Goal: Transaction & Acquisition: Book appointment/travel/reservation

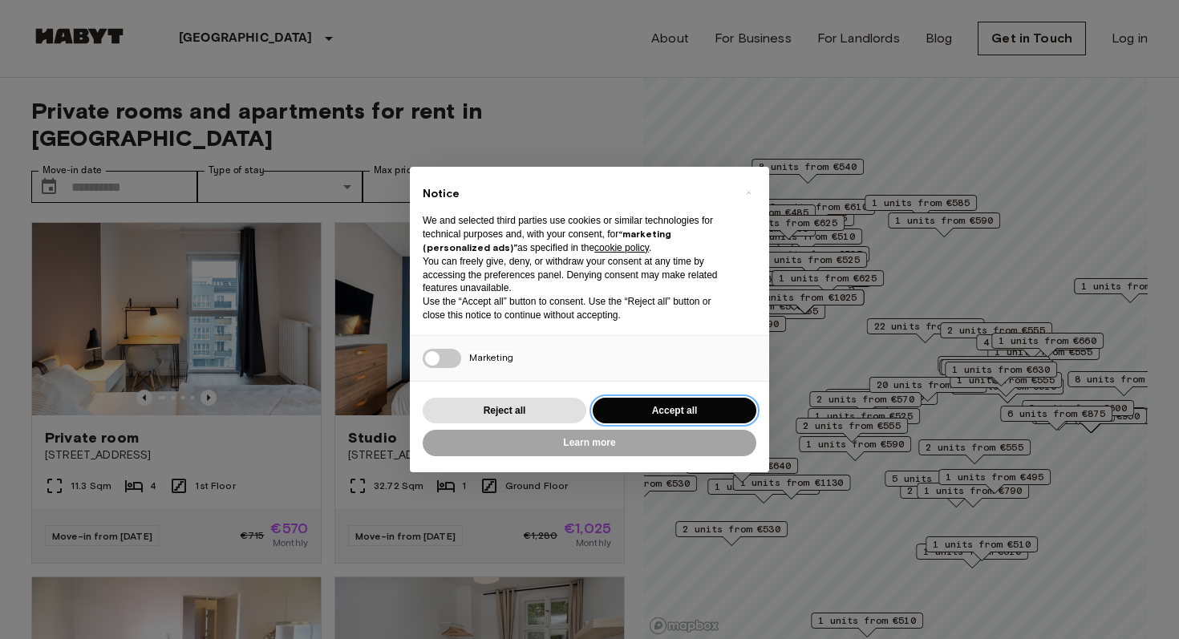
click at [691, 416] on button "Accept all" at bounding box center [675, 411] width 164 height 26
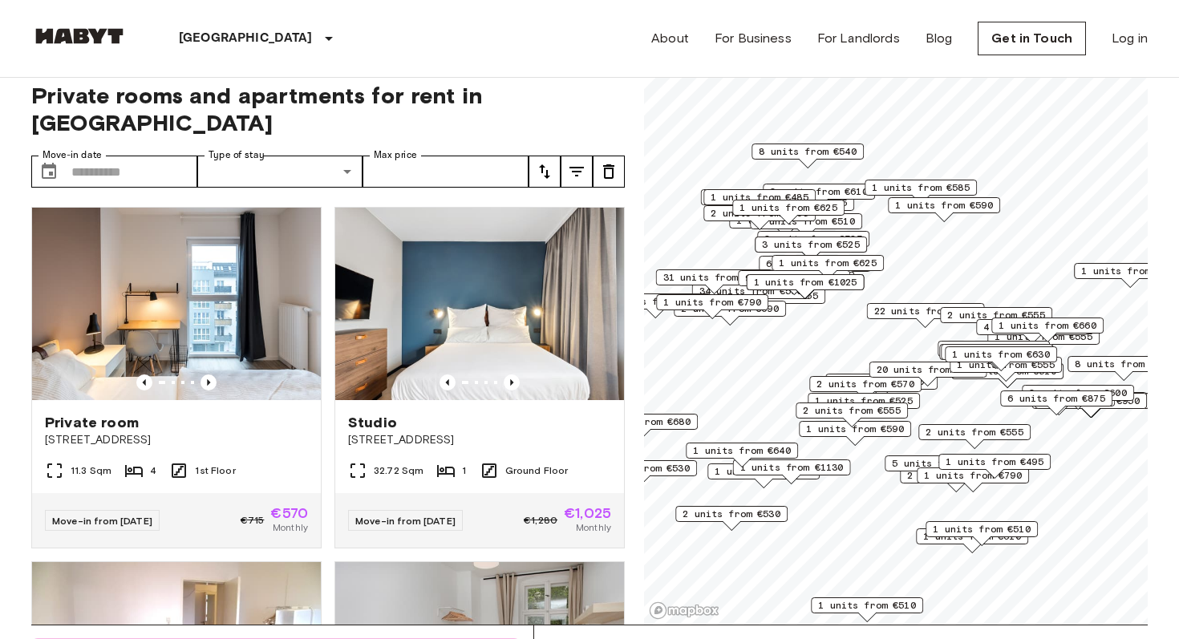
scroll to position [18, 0]
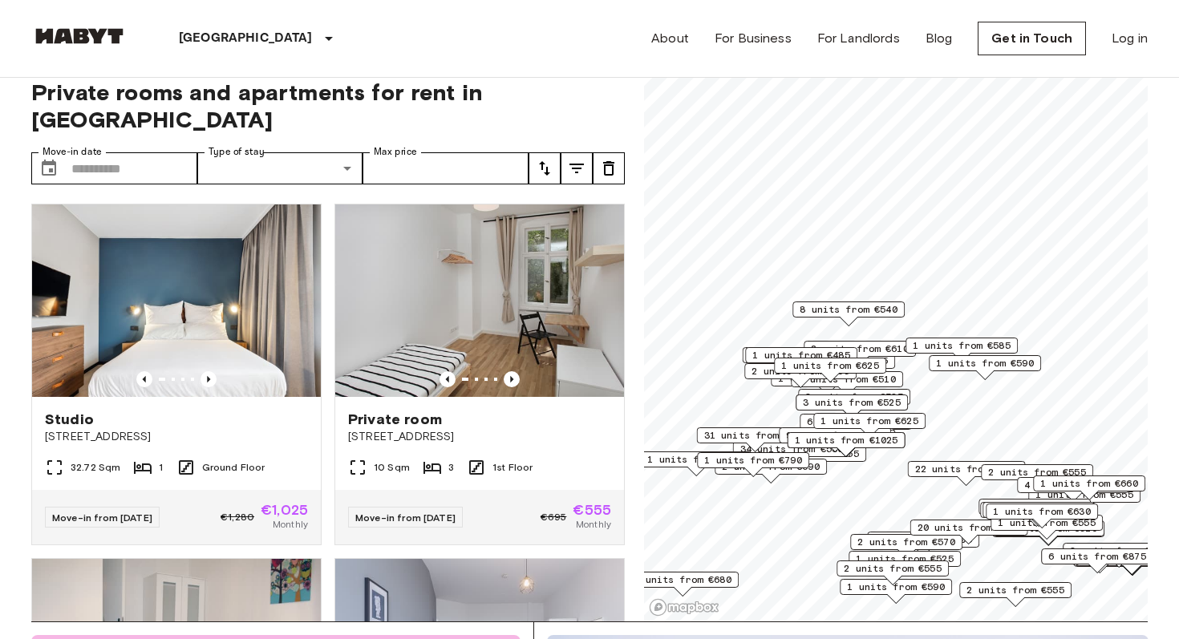
click at [835, 369] on span "1 units from €625" at bounding box center [831, 366] width 98 height 14
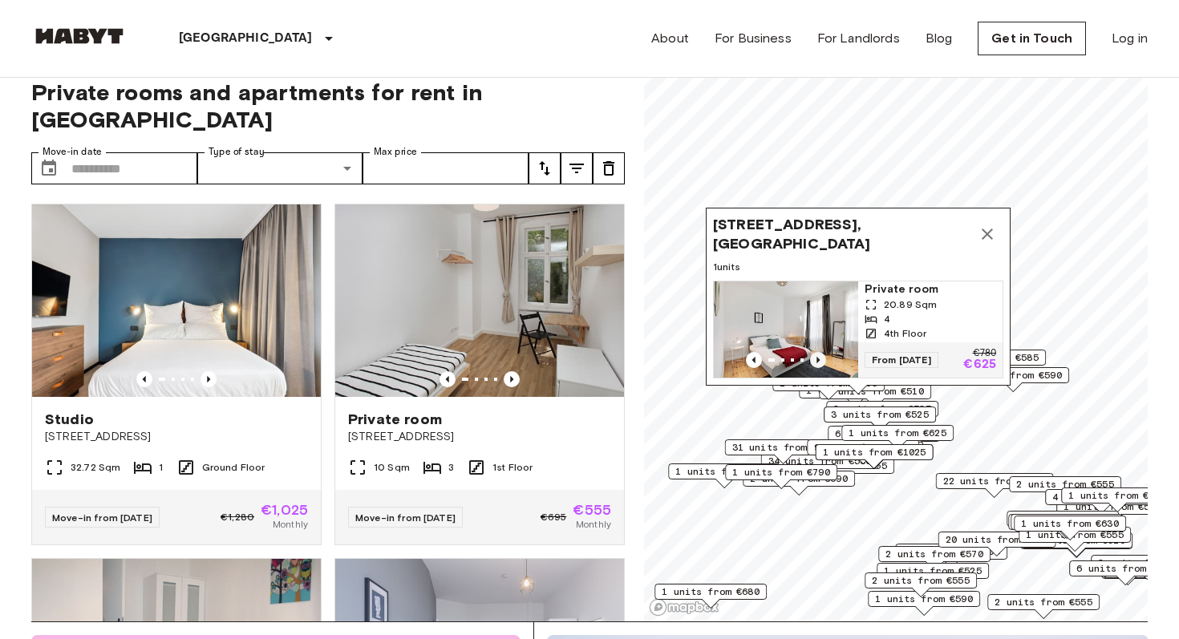
click at [815, 357] on icon "Previous image" at bounding box center [818, 360] width 16 height 16
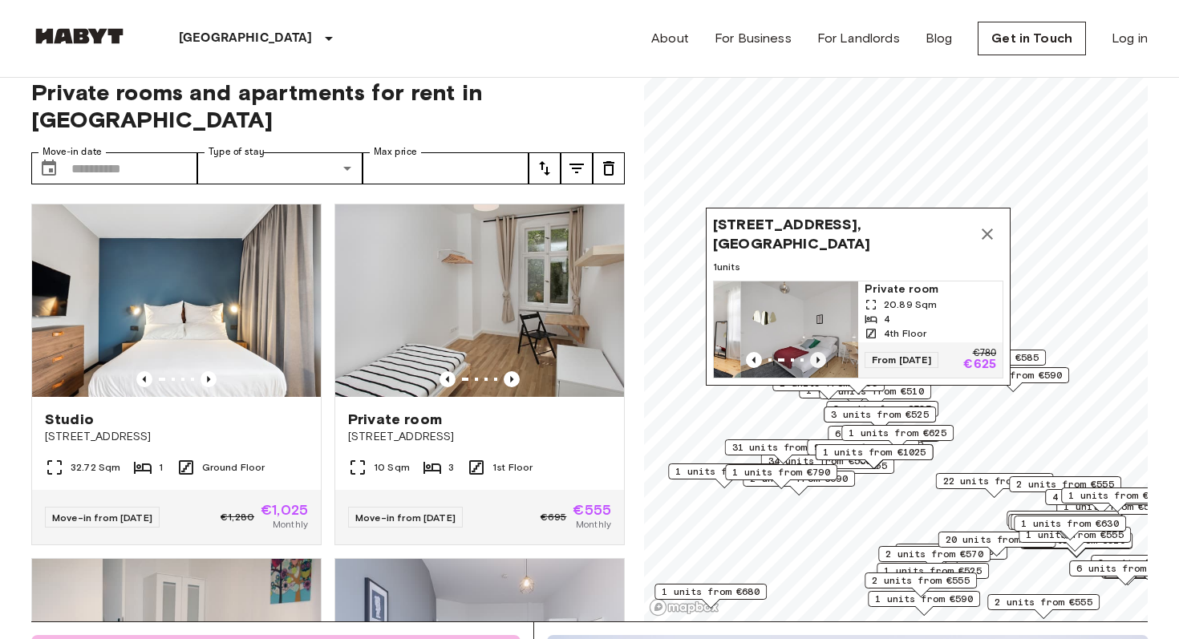
click at [815, 357] on icon "Previous image" at bounding box center [818, 360] width 16 height 16
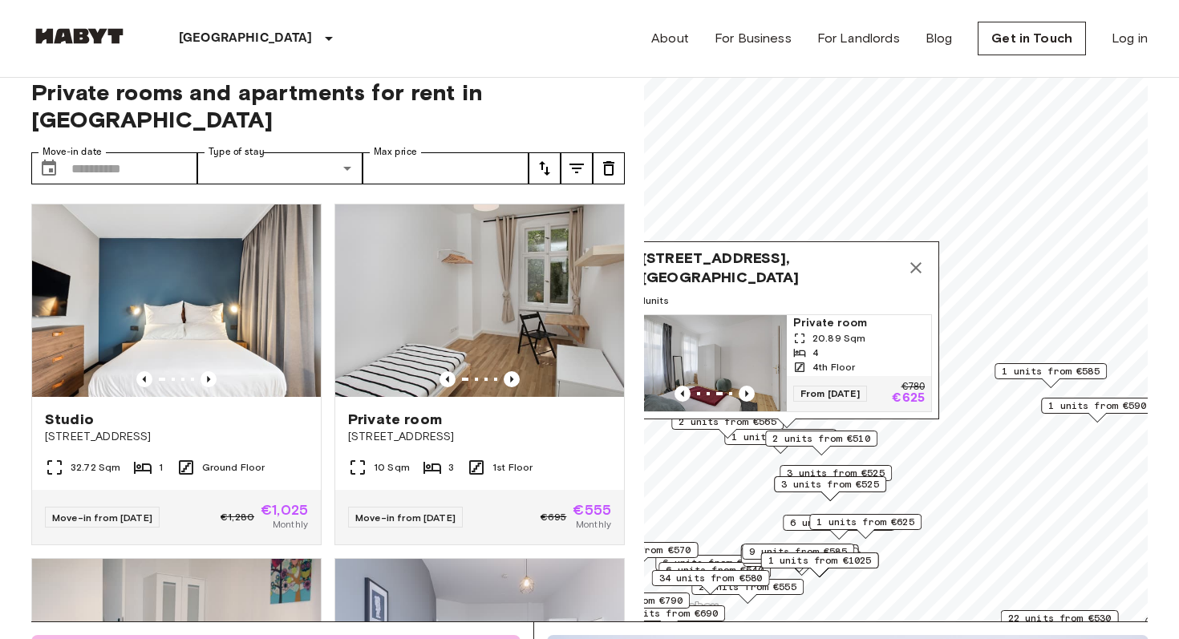
click at [913, 273] on icon "Map marker" at bounding box center [916, 267] width 19 height 19
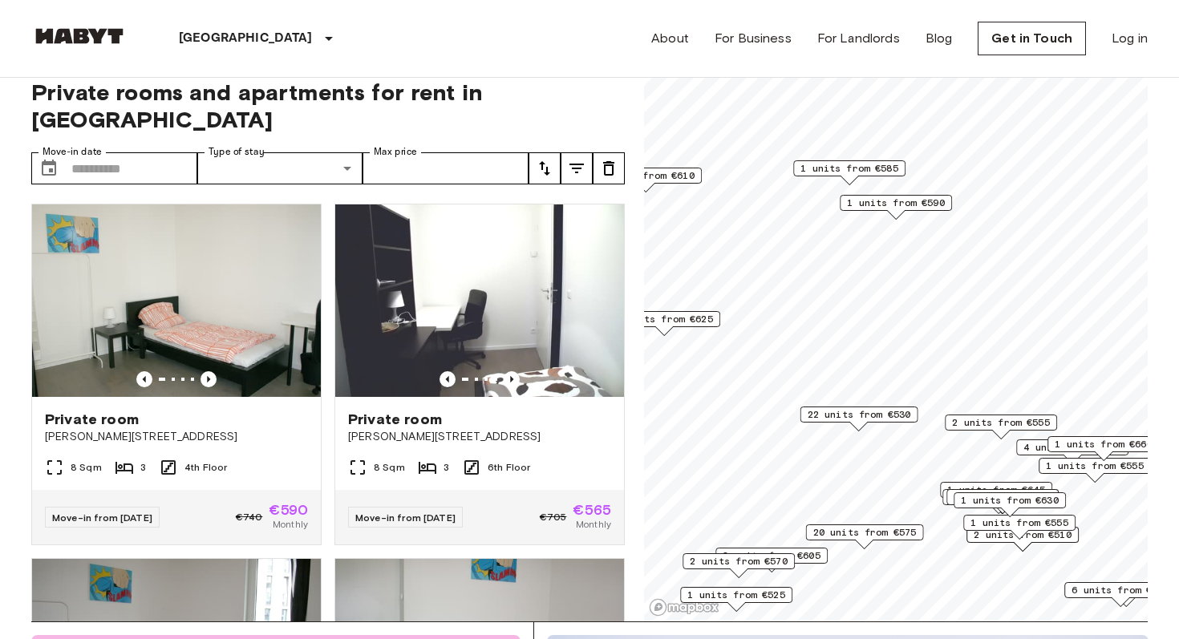
click at [871, 415] on span "22 units from €530" at bounding box center [860, 415] width 104 height 14
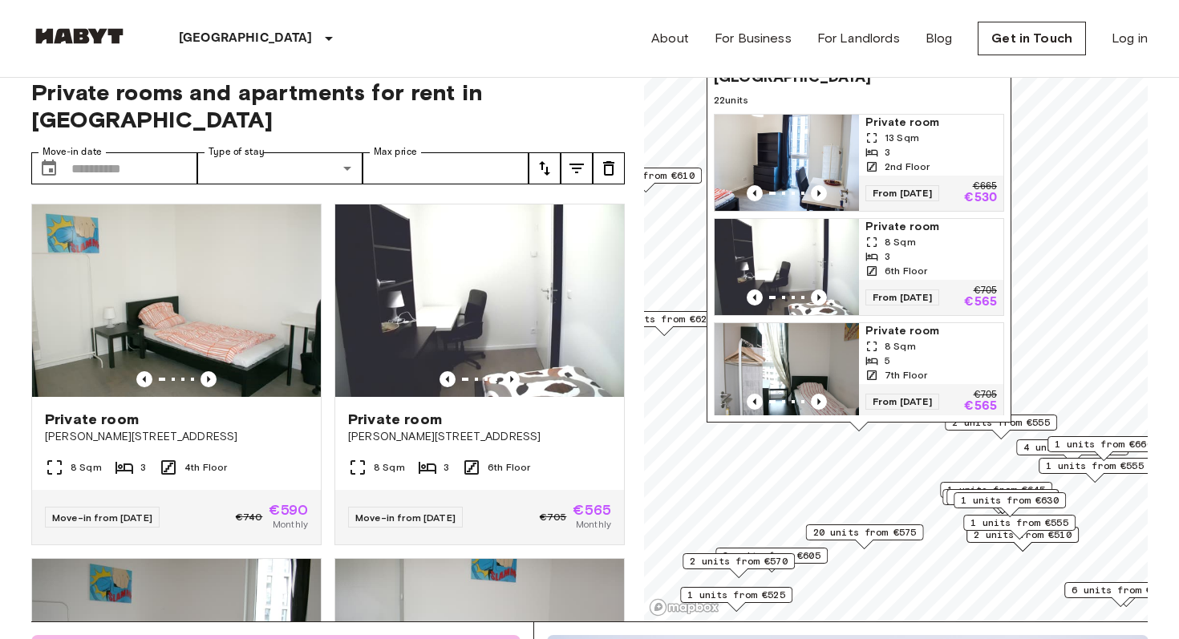
click at [964, 428] on div "[PERSON_NAME][STREET_ADDRESS], [GEOGRAPHIC_DATA] 22 units Private room 13 Sqm 3…" at bounding box center [859, 227] width 305 height 410
click at [672, 313] on span "1 units from €625" at bounding box center [664, 319] width 98 height 14
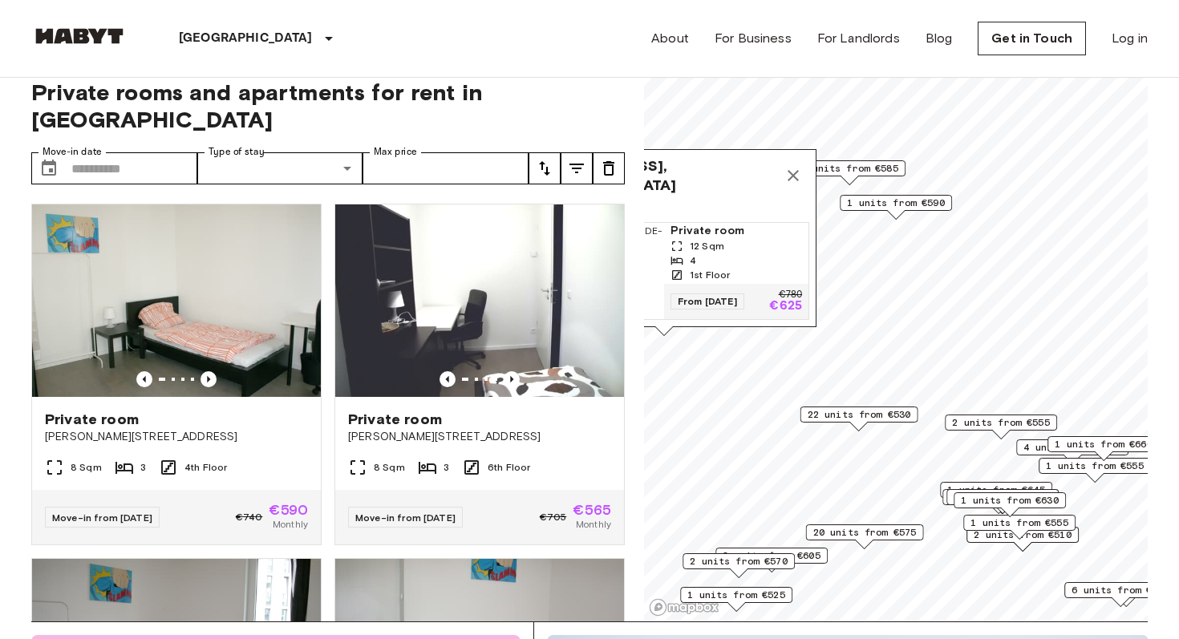
click at [891, 208] on span "1 units from €590" at bounding box center [896, 203] width 98 height 14
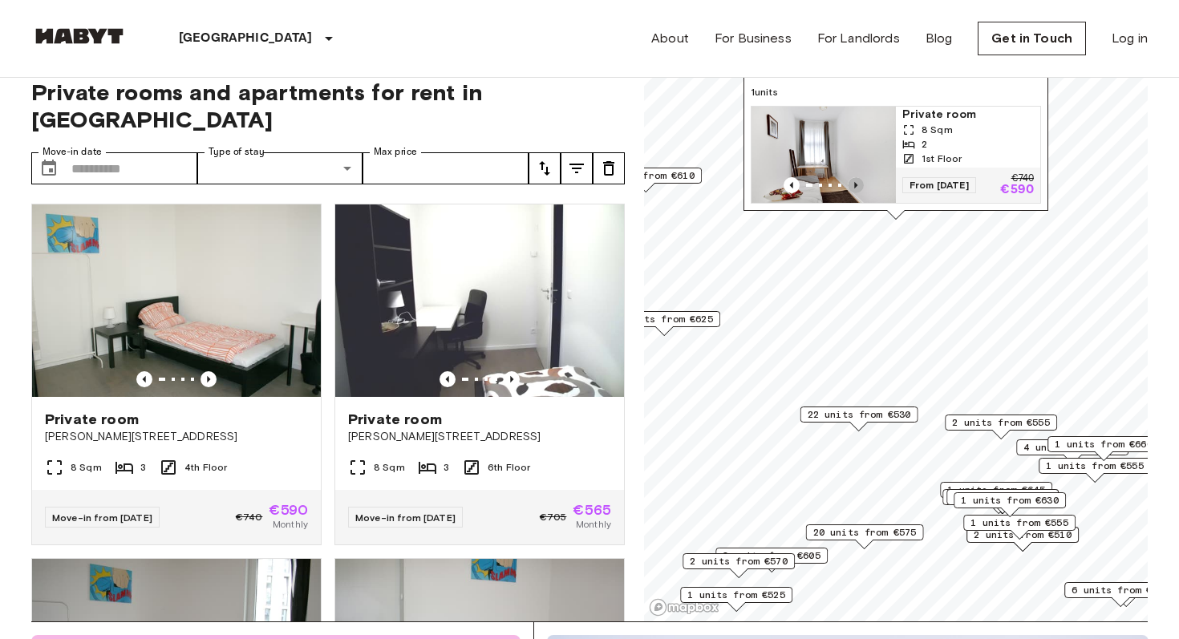
click at [857, 181] on icon "Previous image" at bounding box center [856, 185] width 16 height 16
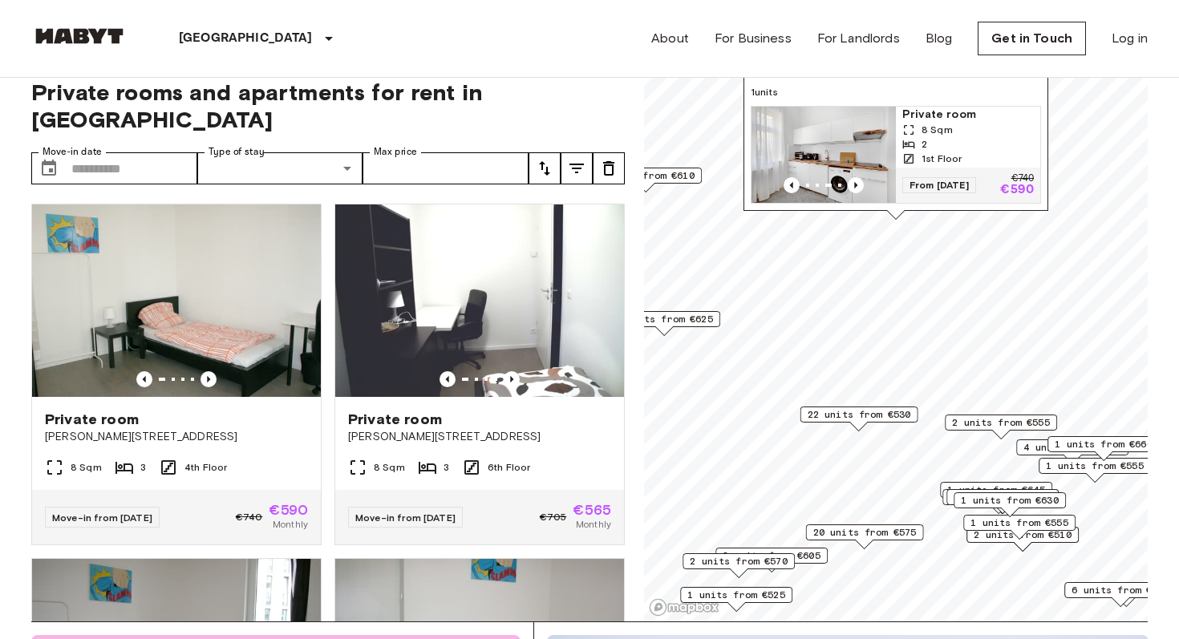
click at [668, 318] on span "1 units from €625" at bounding box center [664, 319] width 98 height 14
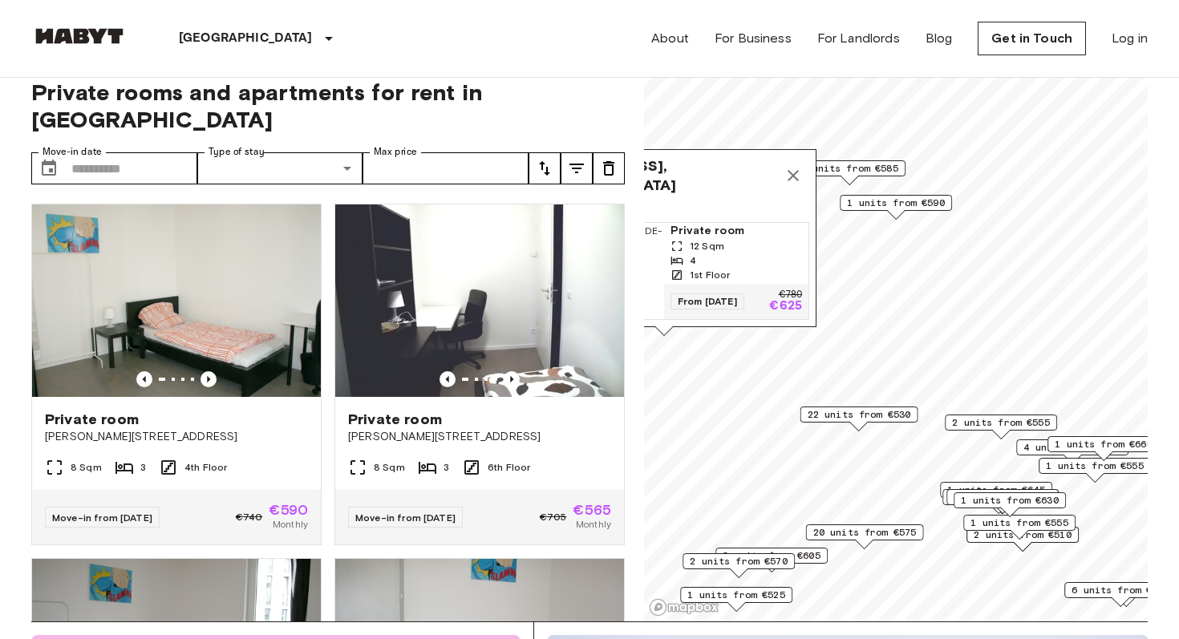
click at [848, 179] on div "Map marker" at bounding box center [850, 180] width 18 height 9
click at [852, 168] on span "1 units from €585" at bounding box center [850, 168] width 98 height 14
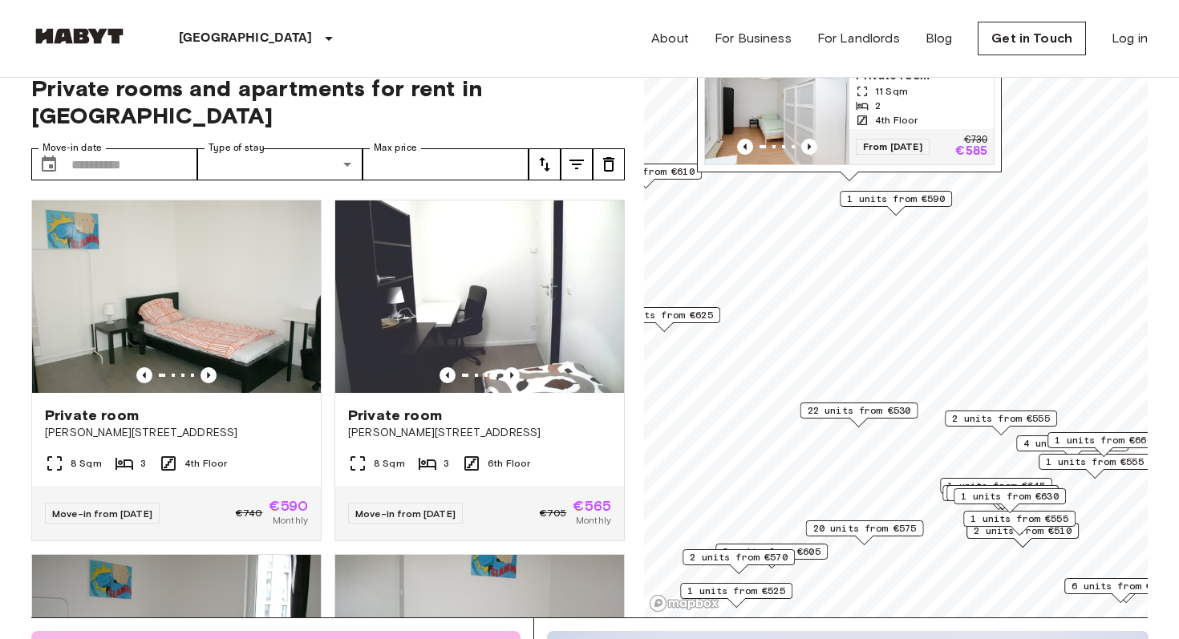
scroll to position [25, 0]
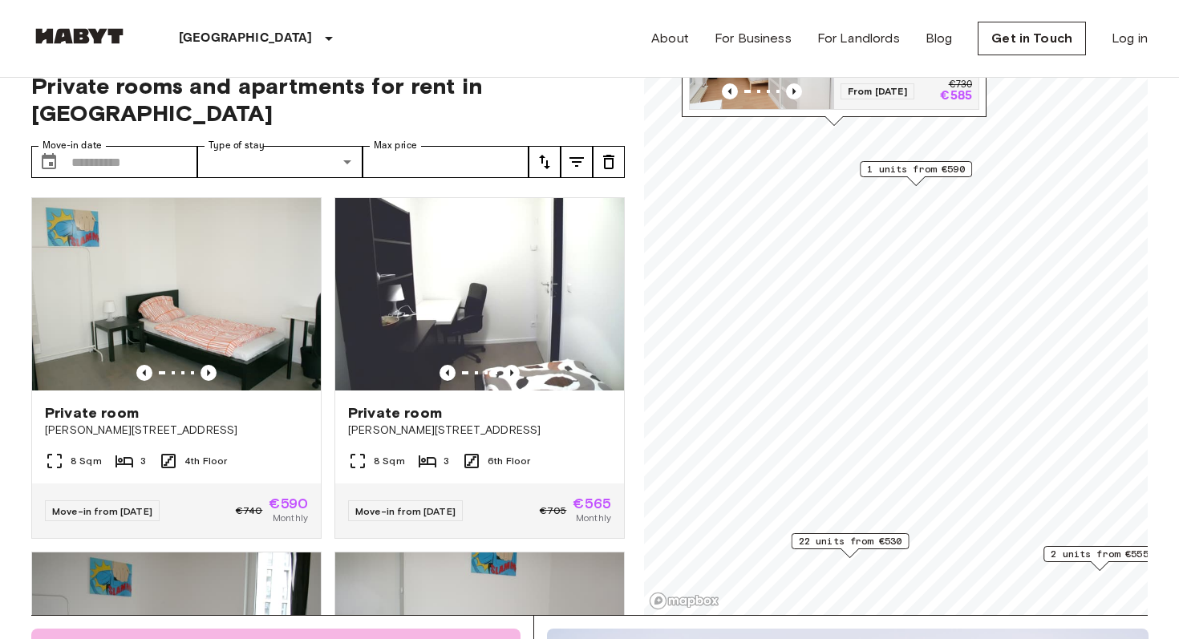
click at [940, 171] on span "1 units from €590" at bounding box center [916, 169] width 98 height 14
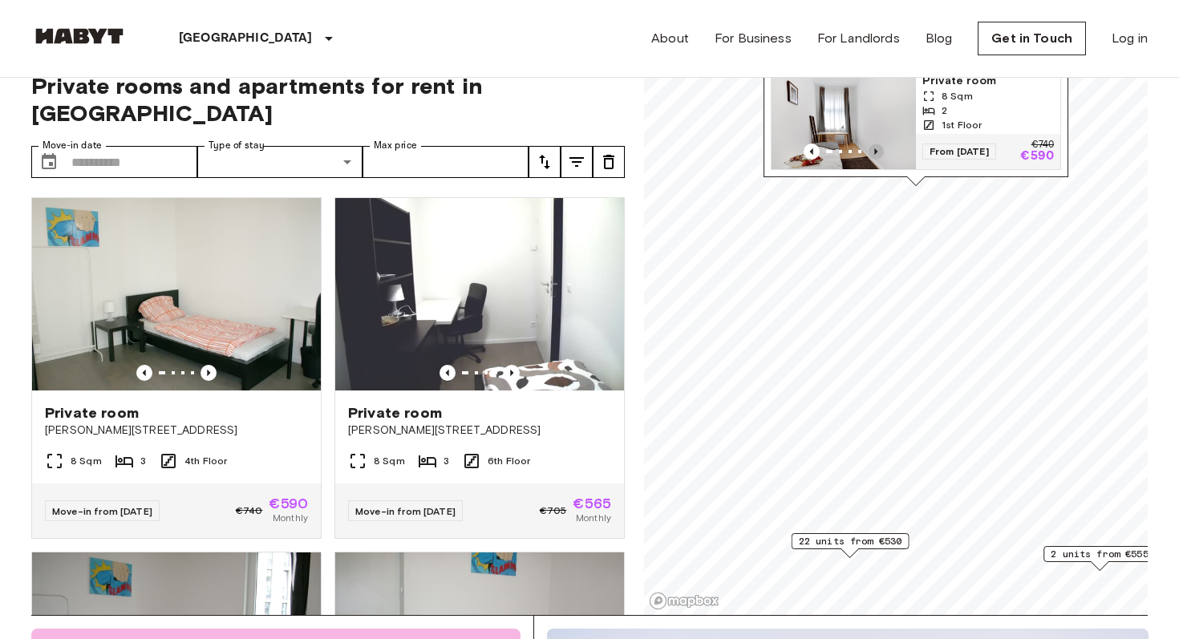
click at [875, 148] on icon "Previous image" at bounding box center [876, 152] width 16 height 16
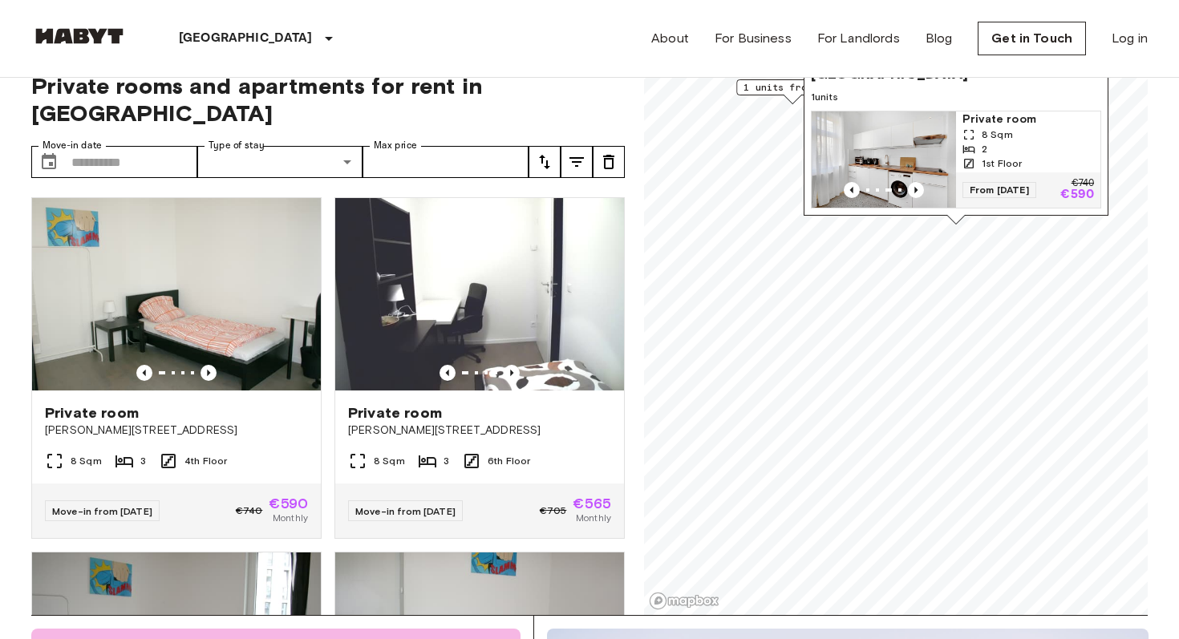
click at [939, 135] on img "Map marker" at bounding box center [884, 160] width 144 height 96
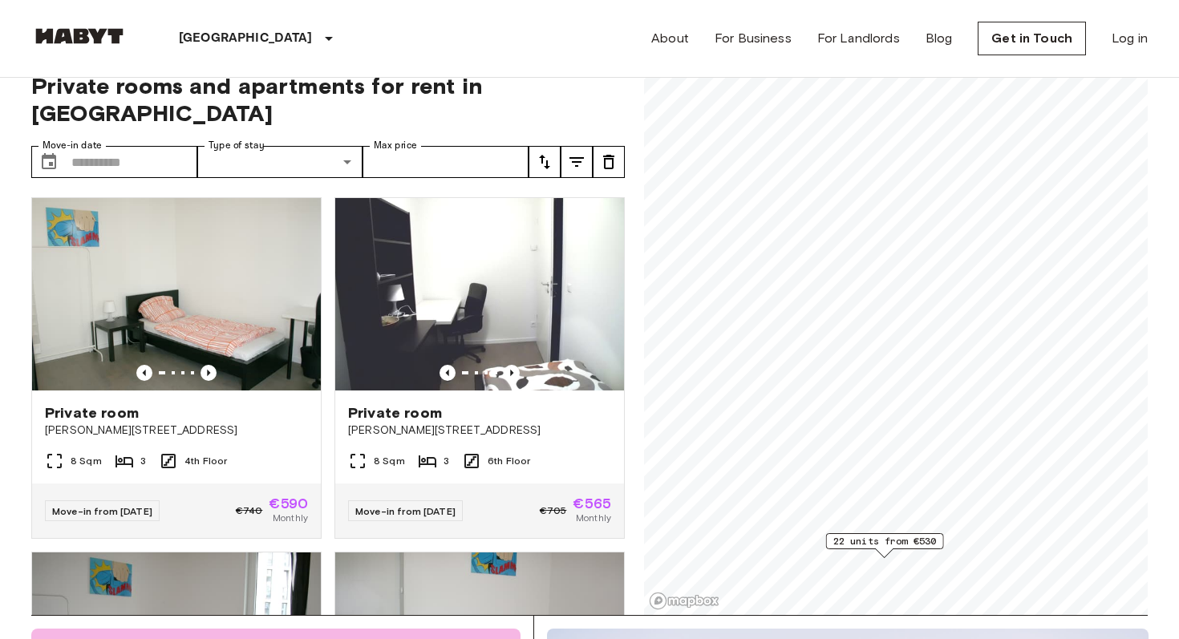
click at [871, 545] on span "22 units from €530" at bounding box center [886, 541] width 104 height 14
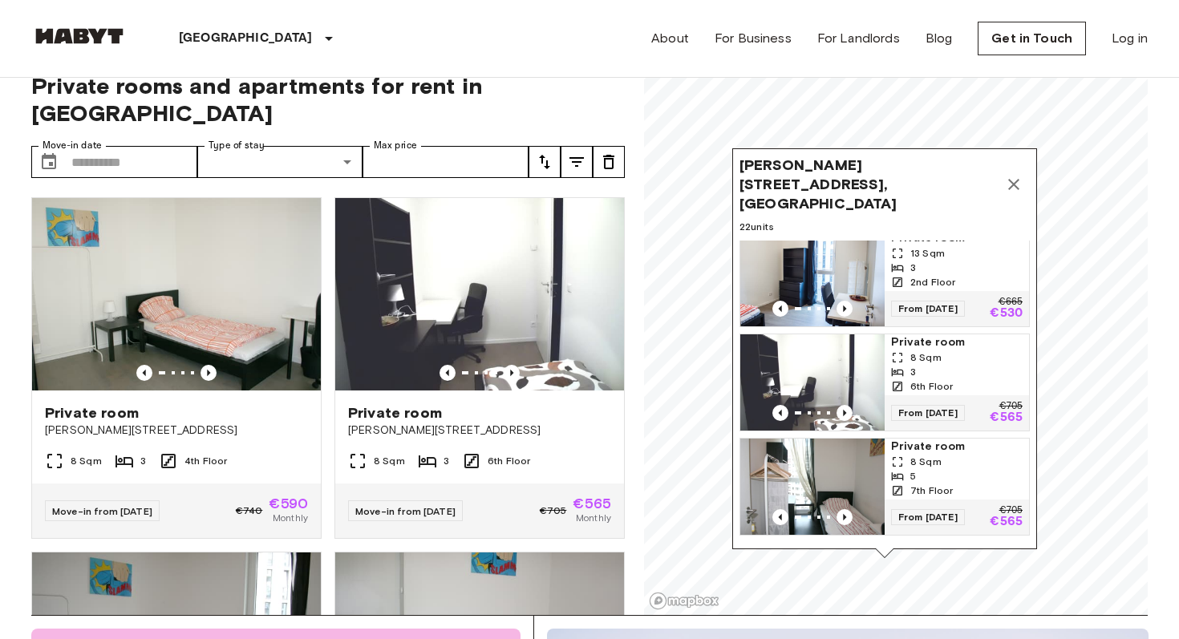
scroll to position [4, 0]
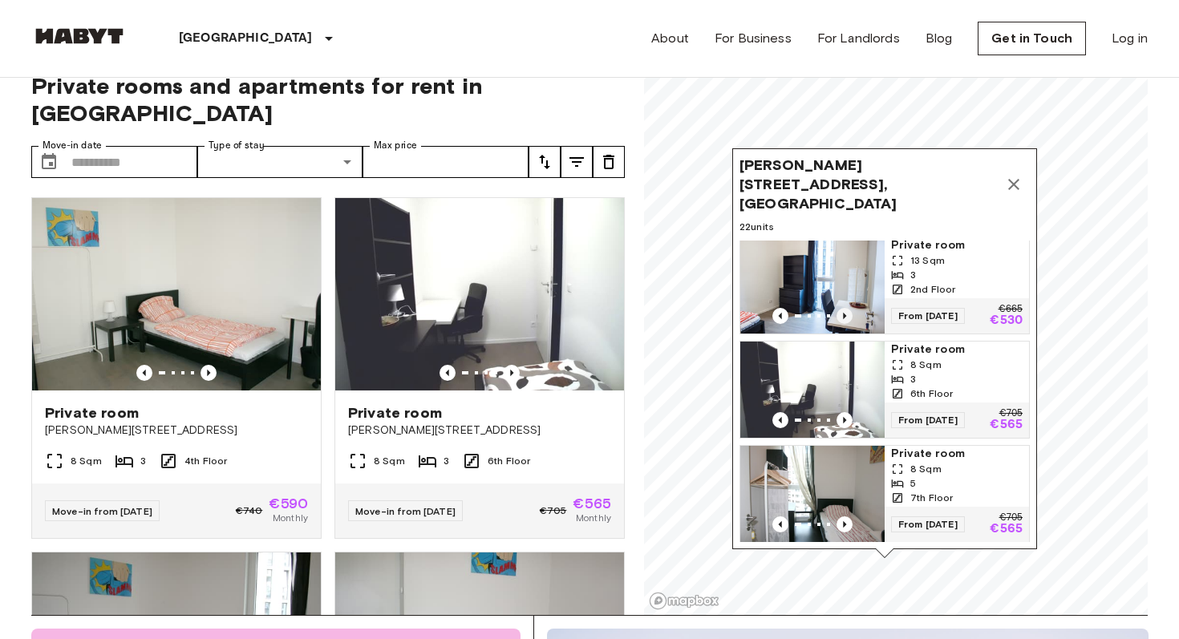
click at [843, 313] on icon "Previous image" at bounding box center [844, 316] width 3 height 6
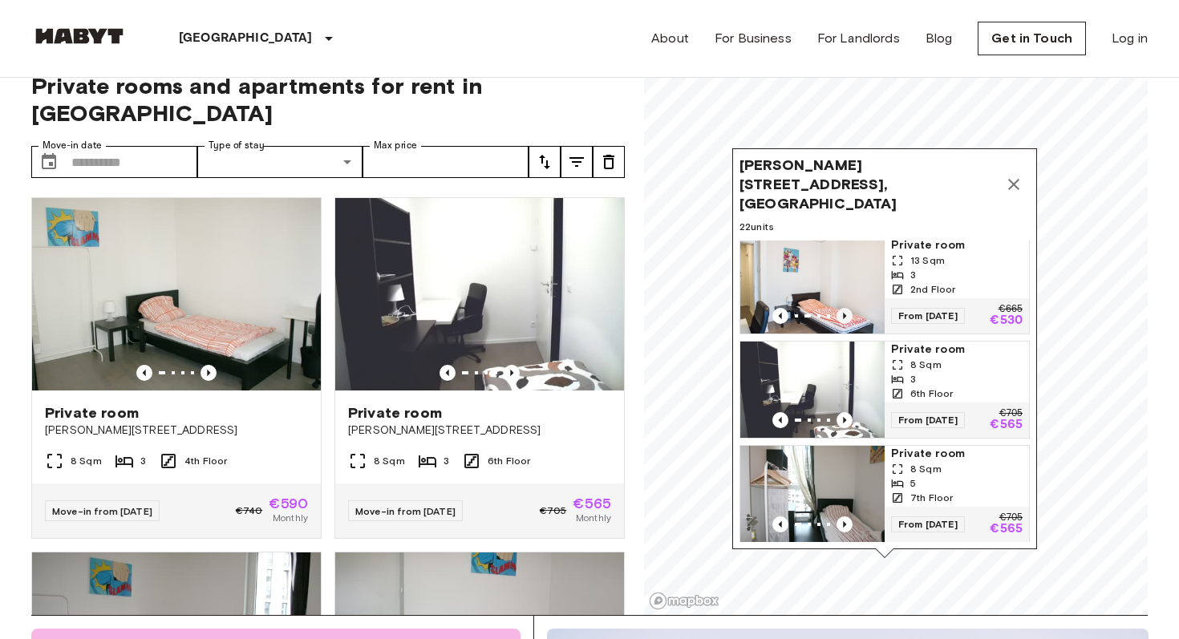
click at [843, 313] on icon "Previous image" at bounding box center [844, 316] width 3 height 6
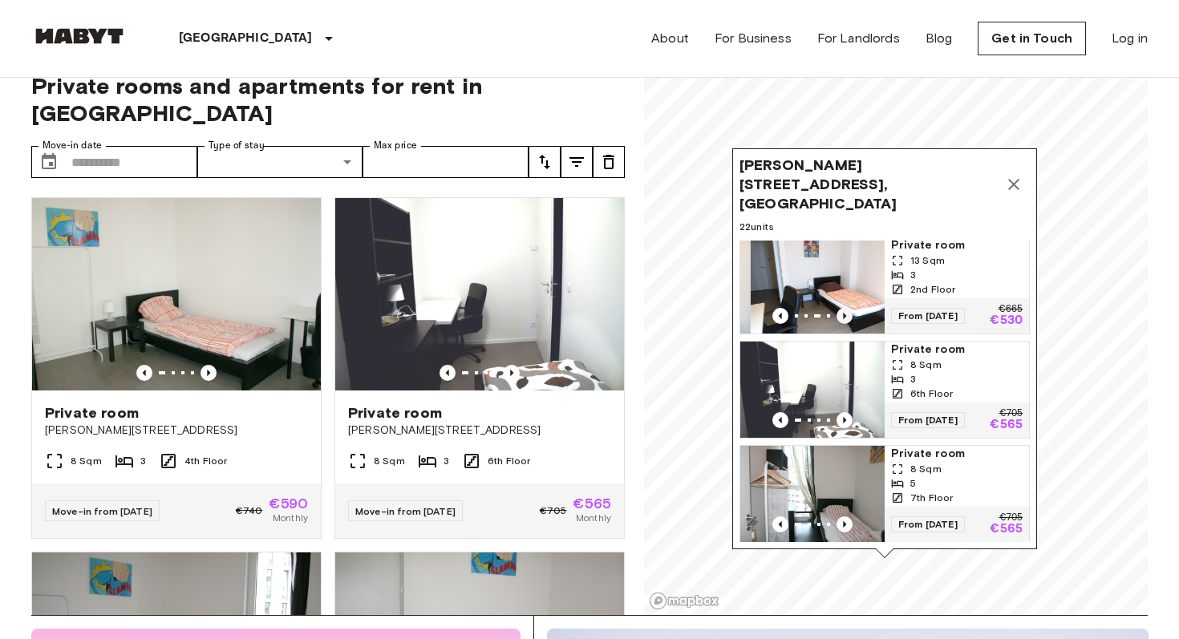
click at [843, 313] on icon "Previous image" at bounding box center [844, 316] width 3 height 6
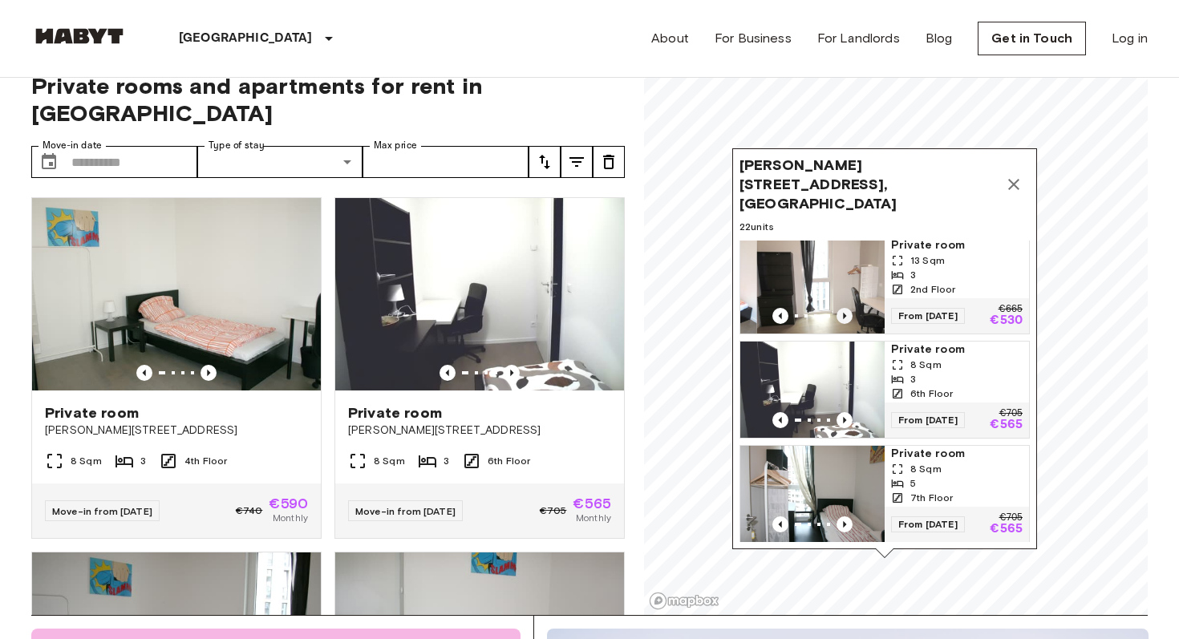
click at [843, 313] on icon "Previous image" at bounding box center [844, 316] width 3 height 6
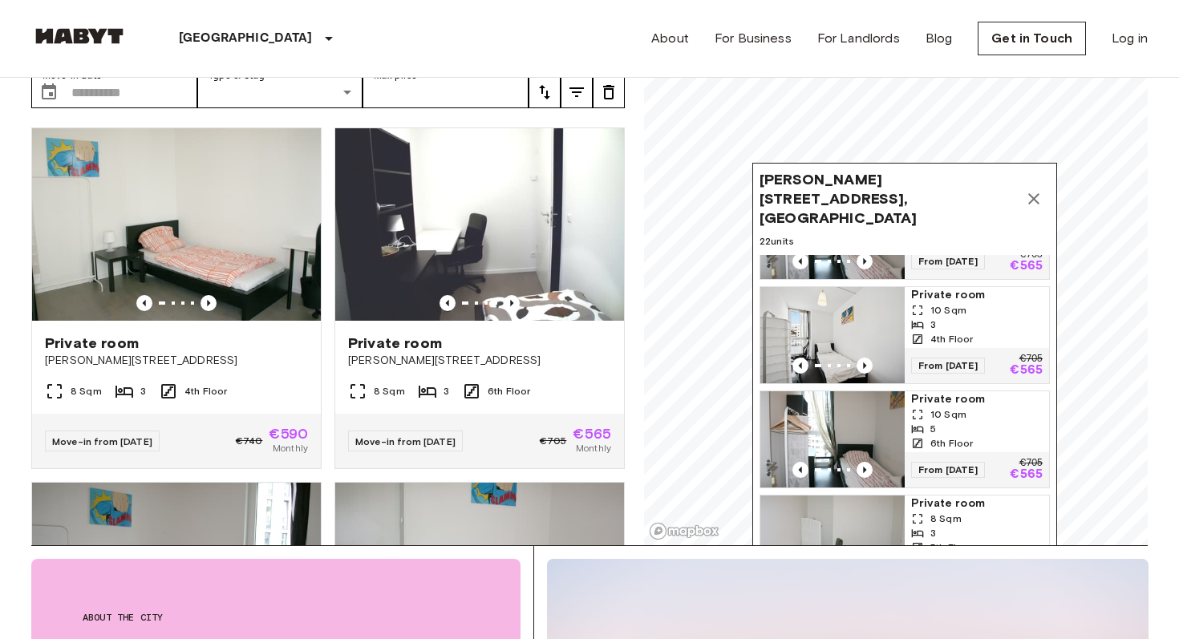
scroll to position [283, 0]
click at [863, 356] on icon "Previous image" at bounding box center [865, 364] width 16 height 16
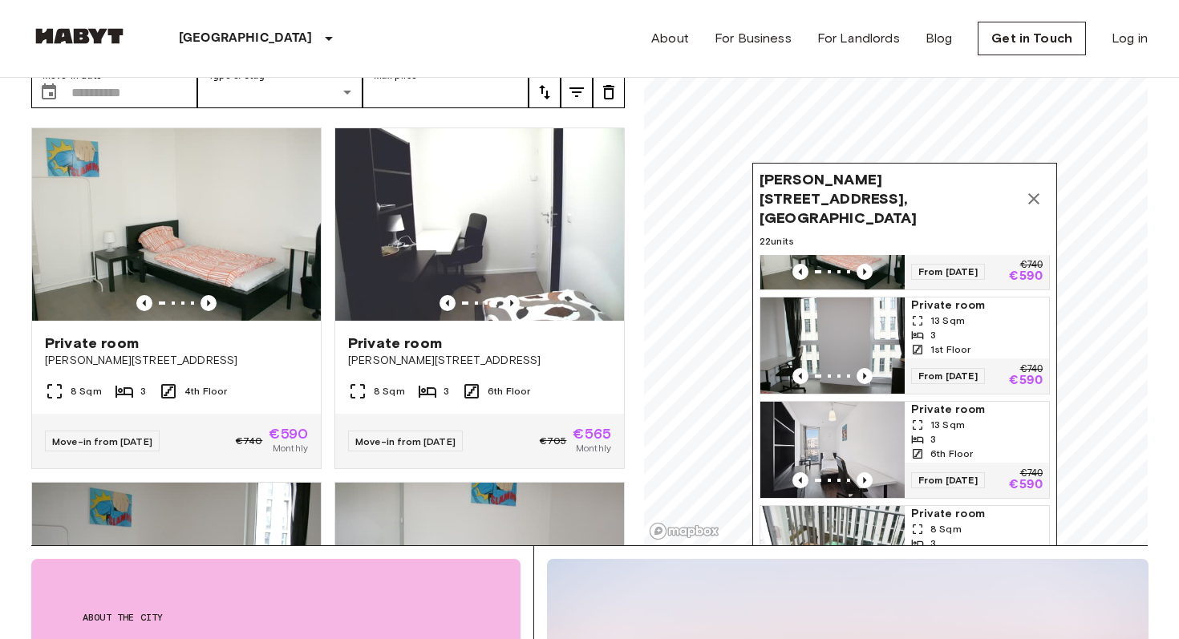
scroll to position [1615, 0]
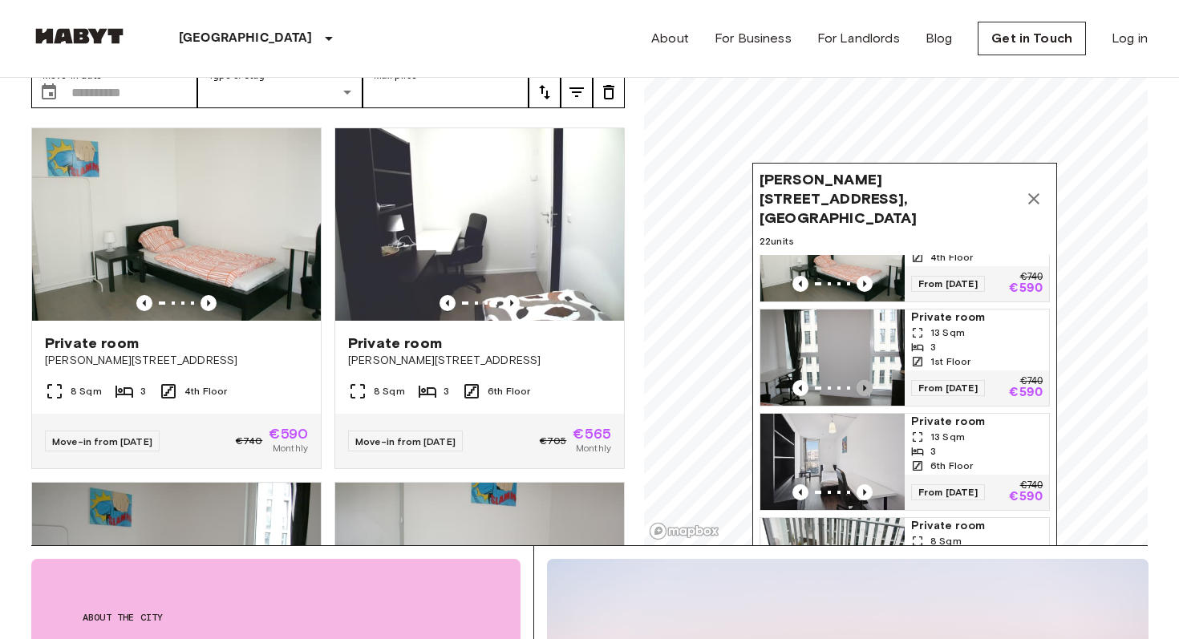
click at [868, 380] on icon "Previous image" at bounding box center [865, 388] width 16 height 16
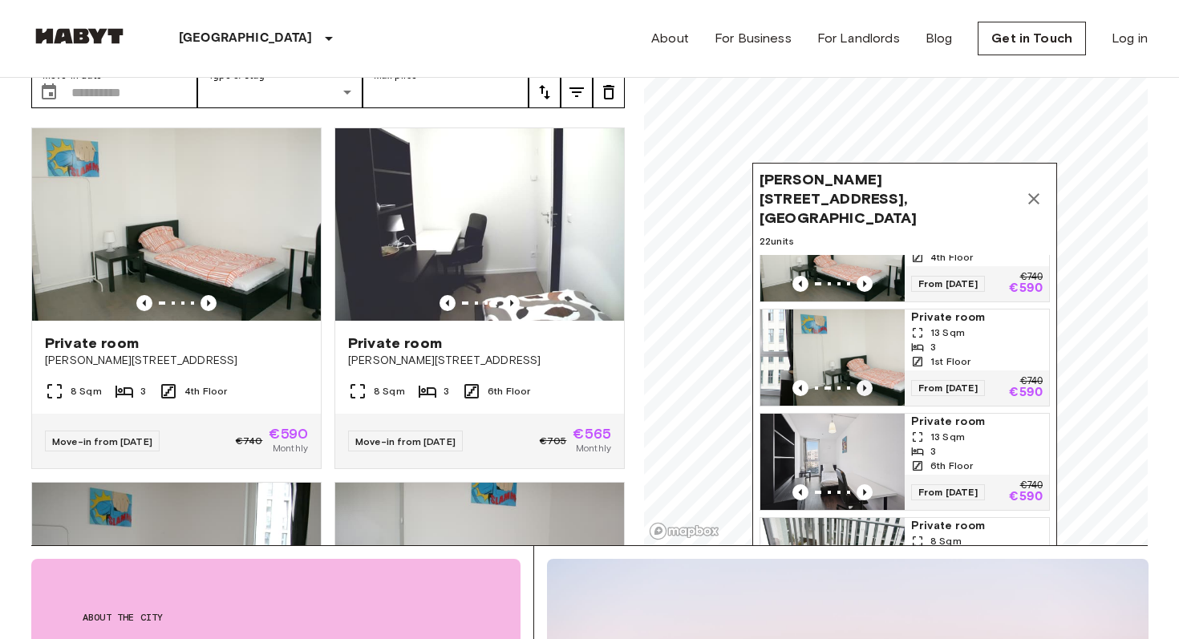
click at [868, 380] on icon "Previous image" at bounding box center [865, 388] width 16 height 16
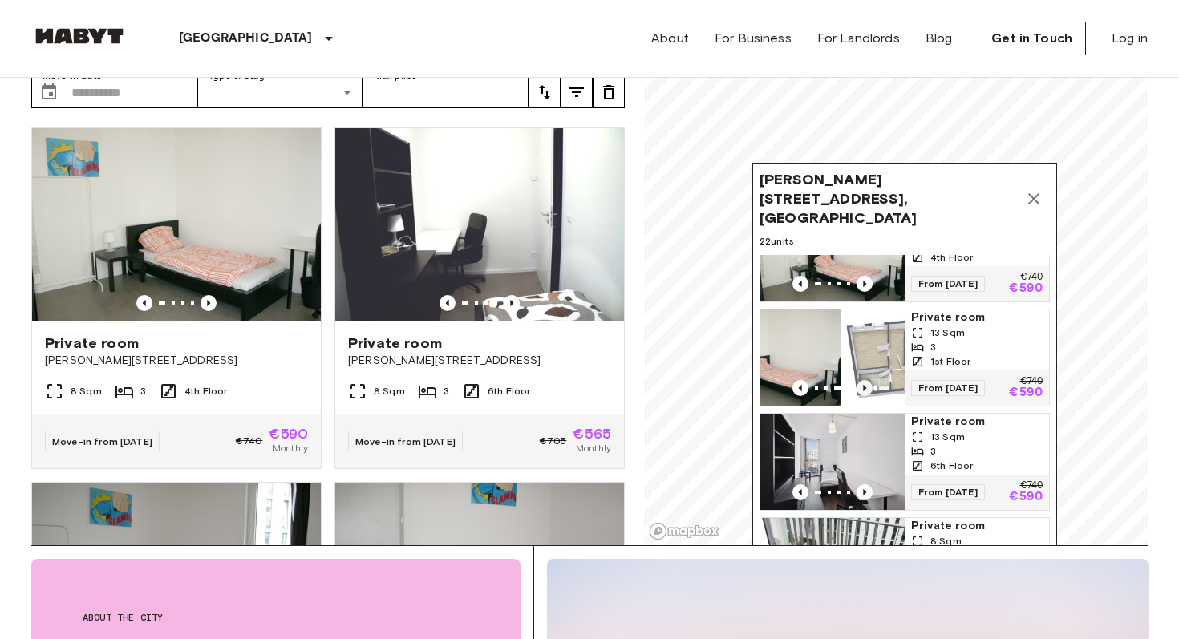
click at [868, 380] on icon "Previous image" at bounding box center [865, 388] width 16 height 16
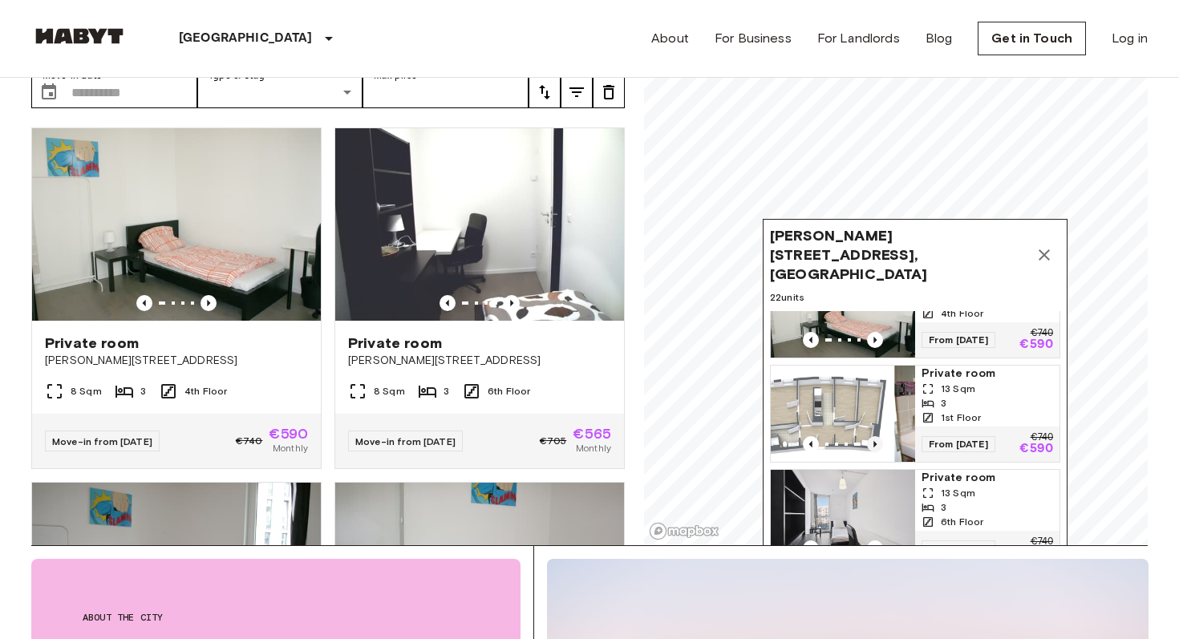
click at [868, 371] on img "Map marker" at bounding box center [822, 414] width 144 height 96
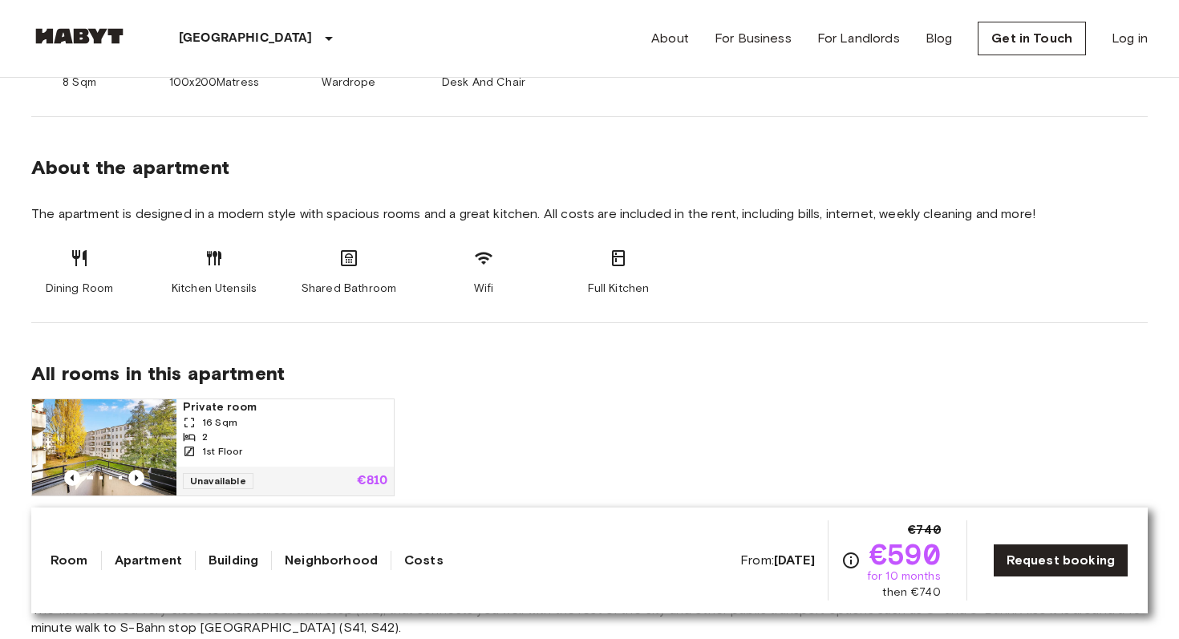
scroll to position [278, 0]
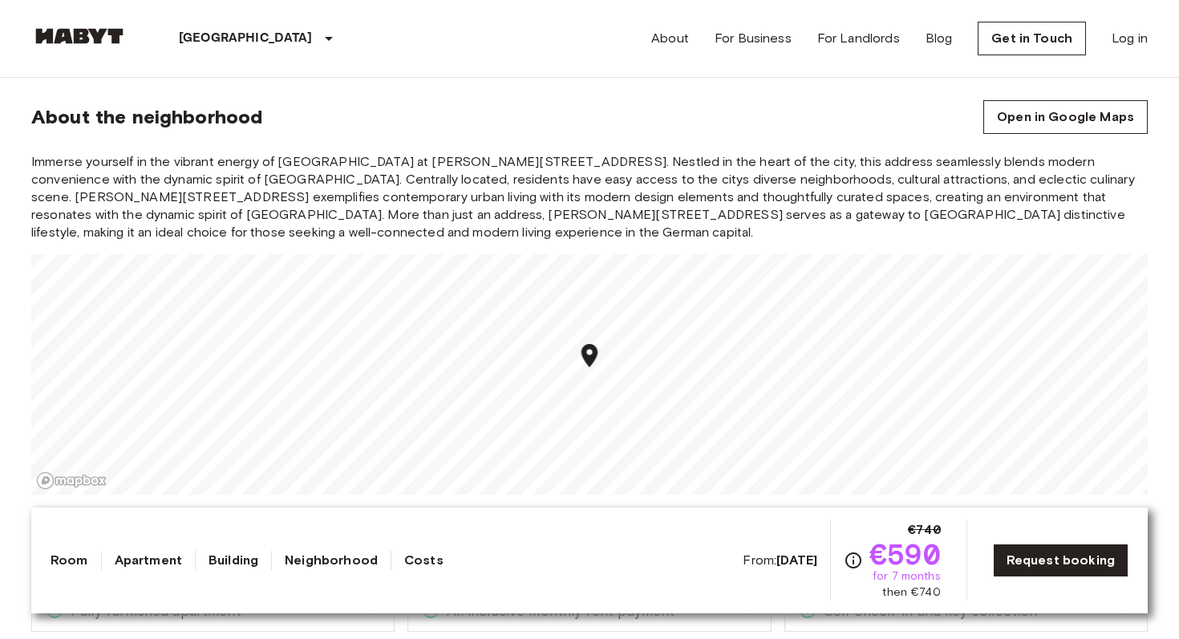
scroll to position [1934, 0]
